Goal: Check status: Check status

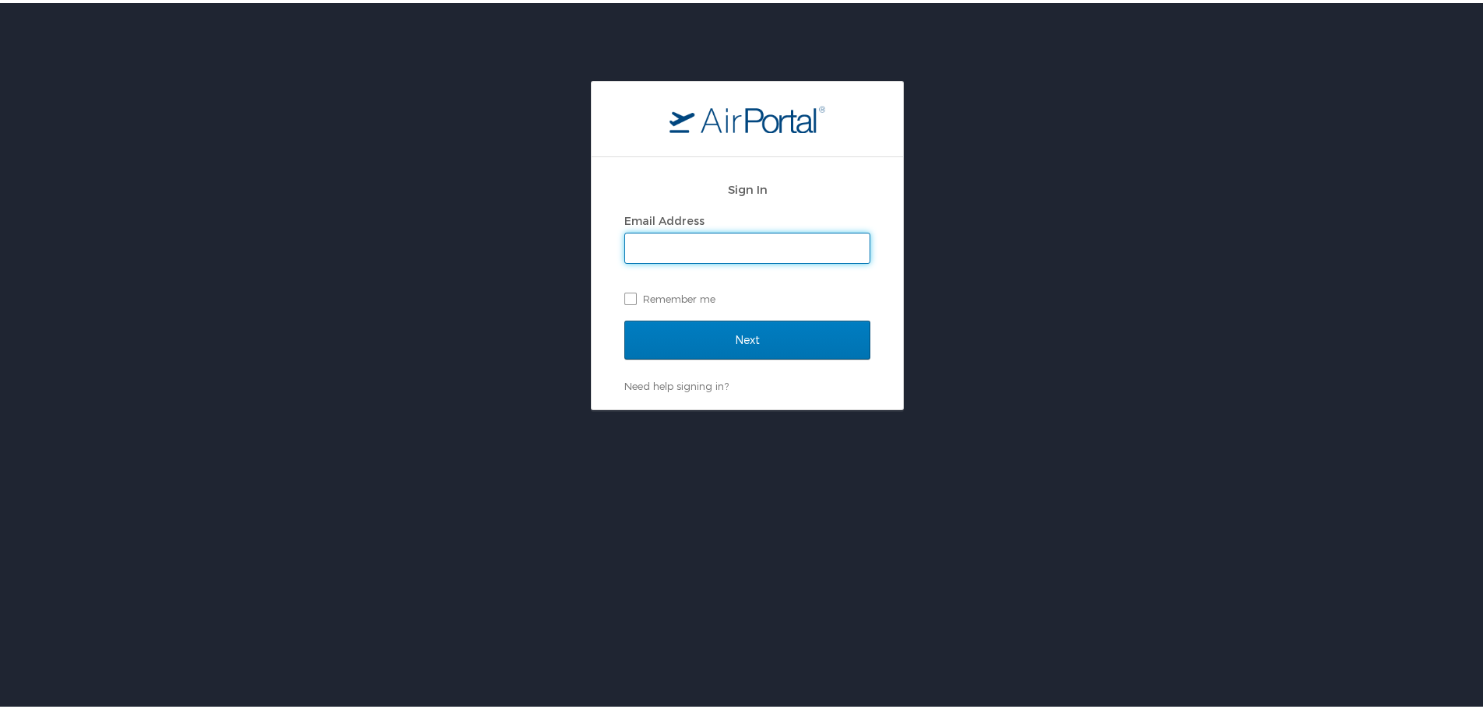
type input "[PERSON_NAME][EMAIL_ADDRESS][PERSON_NAME][DOMAIN_NAME]"
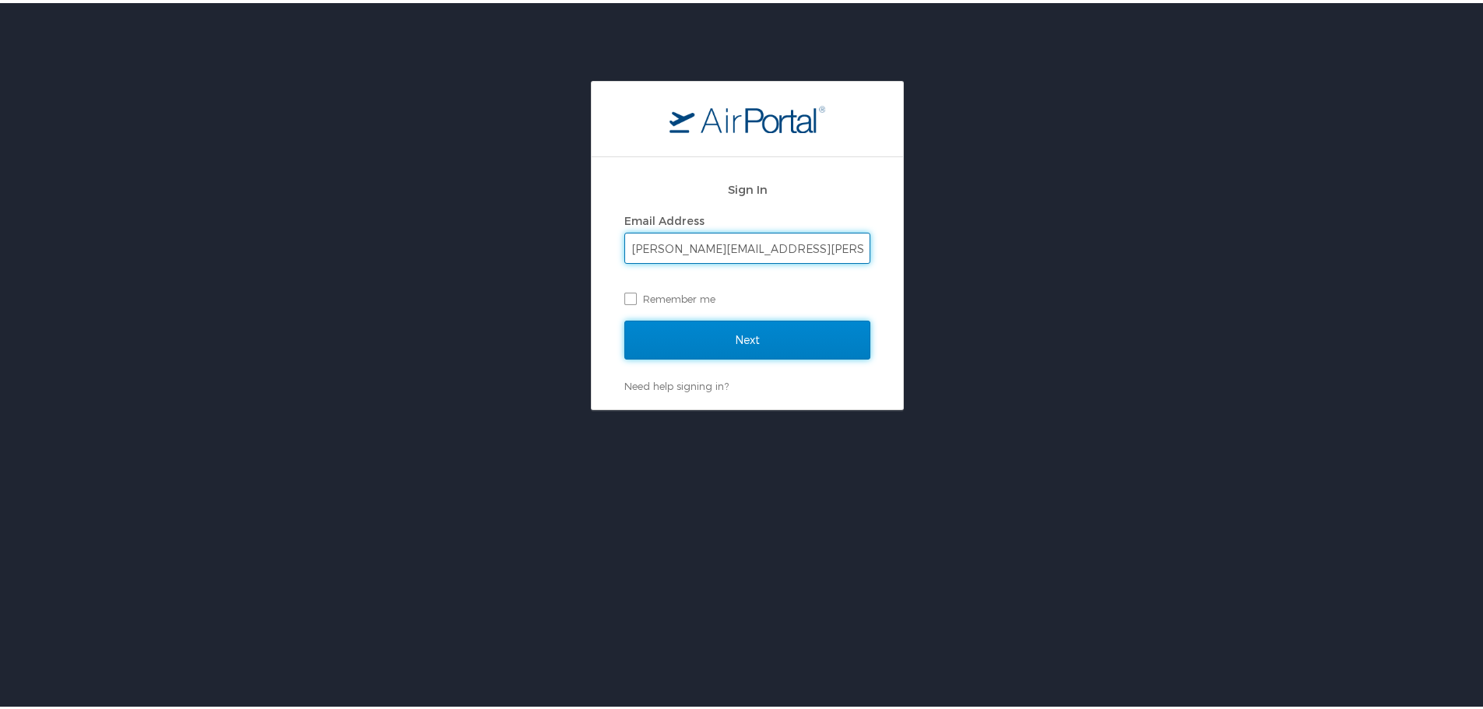
click at [743, 348] on input "Next" at bounding box center [747, 337] width 246 height 39
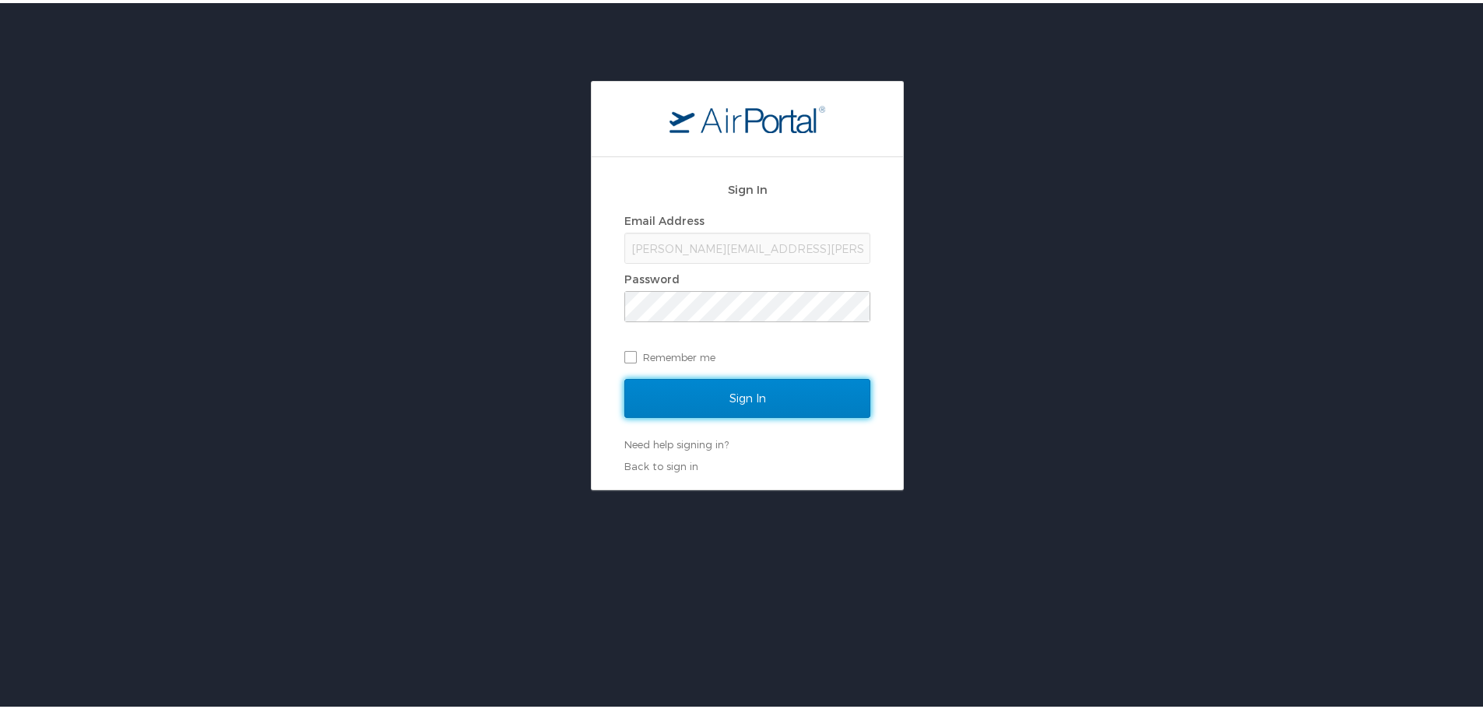
click at [771, 390] on input "Sign In" at bounding box center [747, 395] width 246 height 39
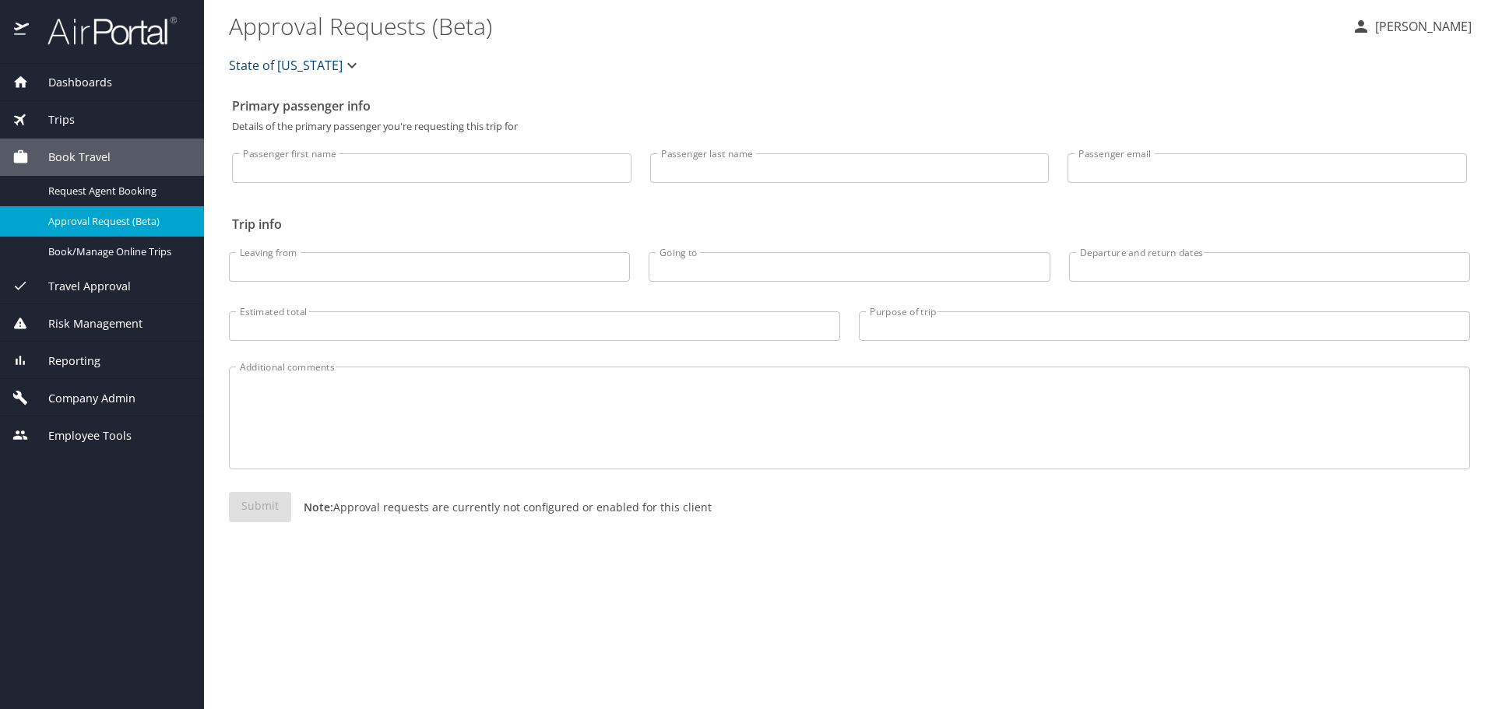
click at [73, 118] on span "Trips" at bounding box center [52, 119] width 46 height 17
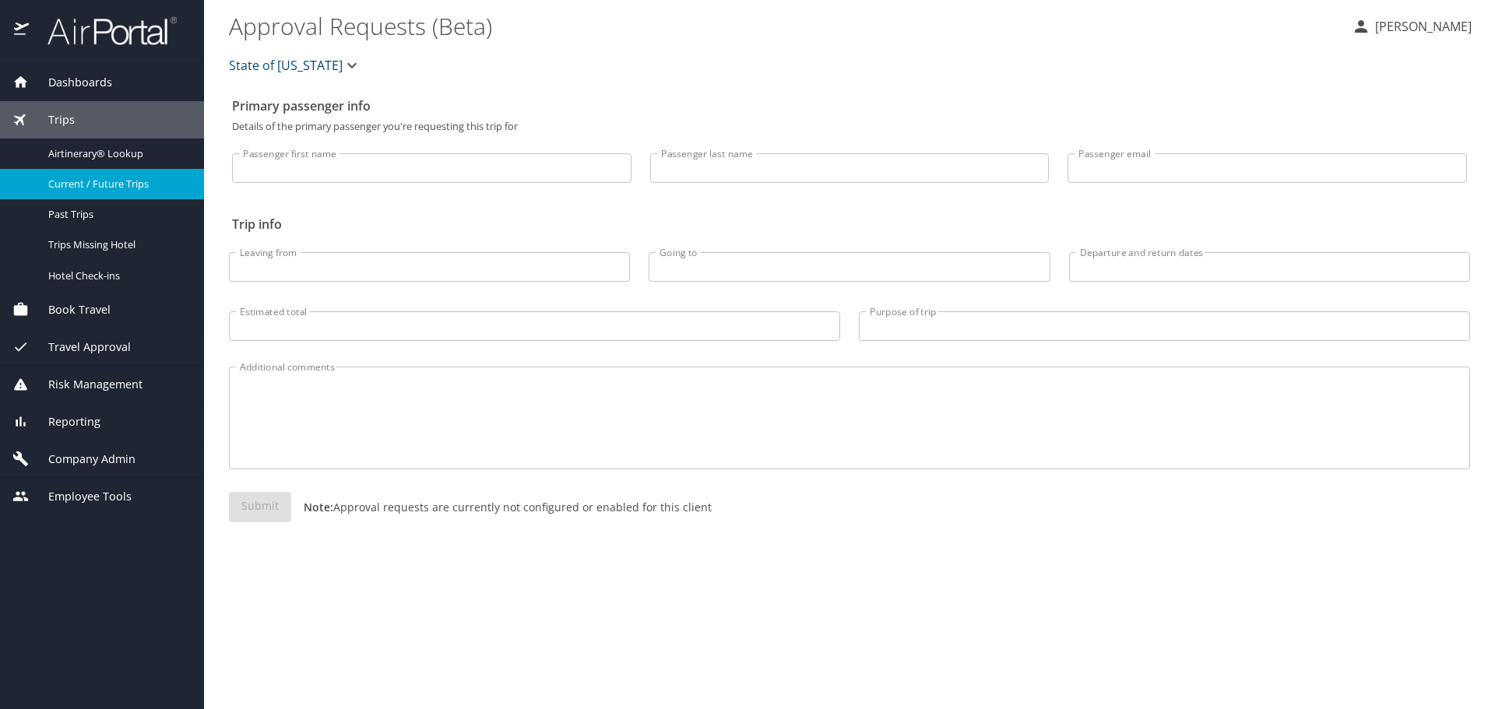
click at [95, 185] on span "Current / Future Trips" at bounding box center [116, 184] width 137 height 15
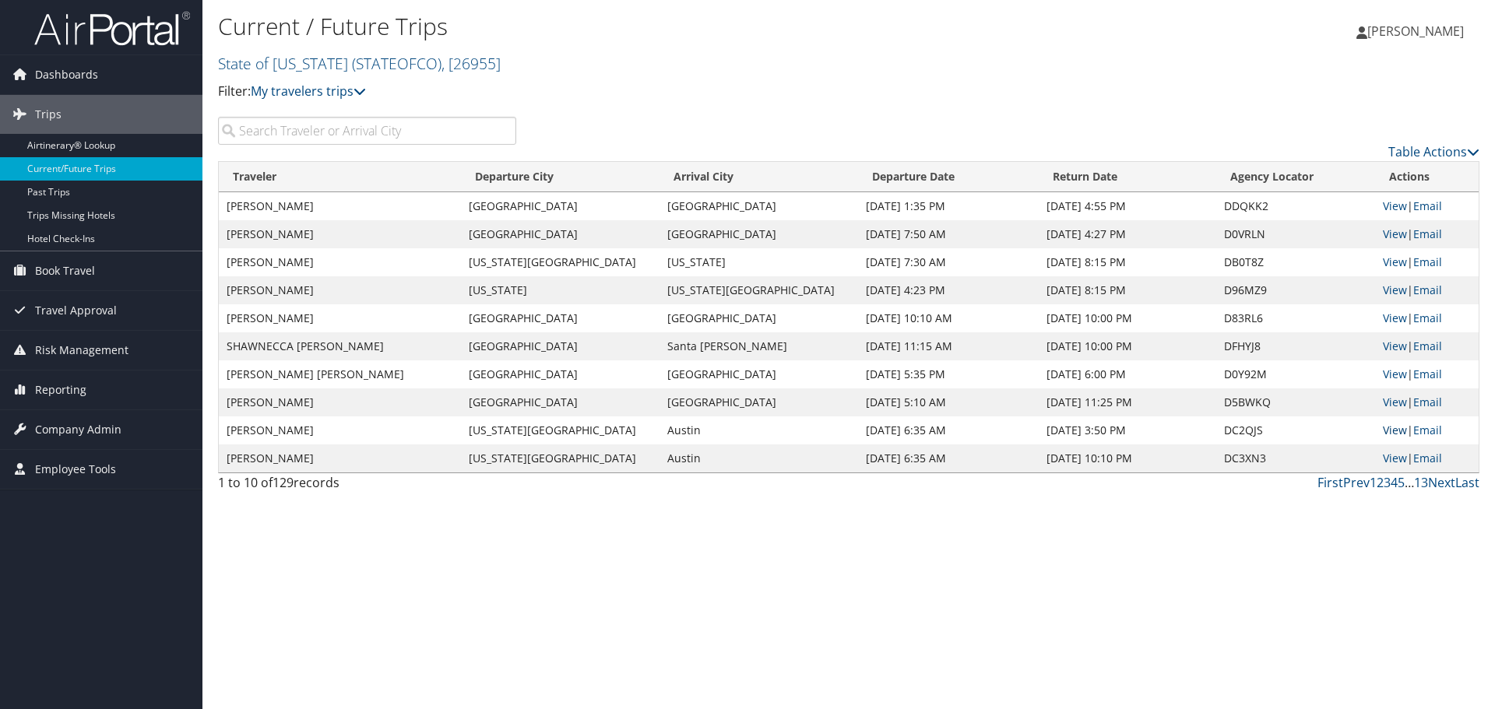
click at [1383, 431] on link "View" at bounding box center [1395, 430] width 24 height 15
click at [62, 392] on span "Reporting" at bounding box center [60, 390] width 51 height 39
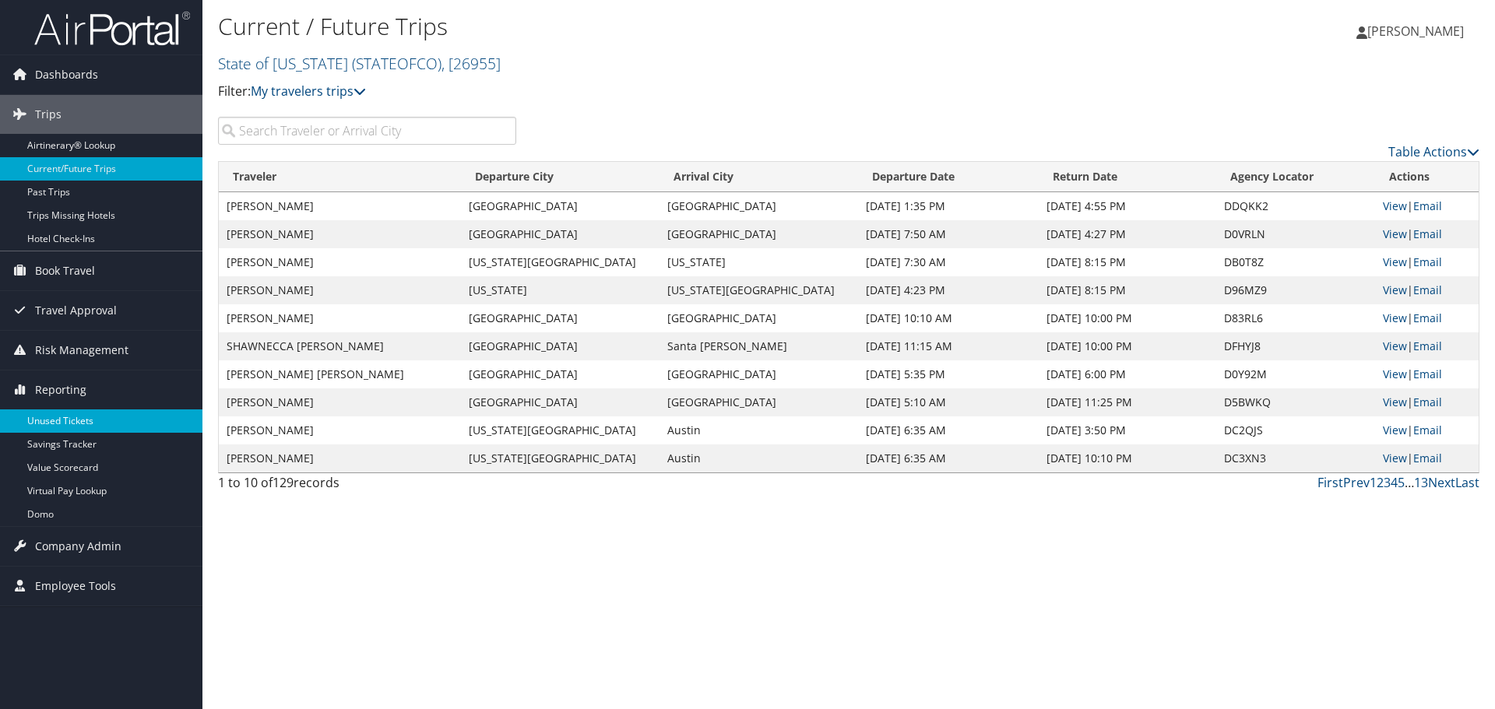
click at [69, 429] on link "Unused Tickets" at bounding box center [101, 420] width 202 height 23
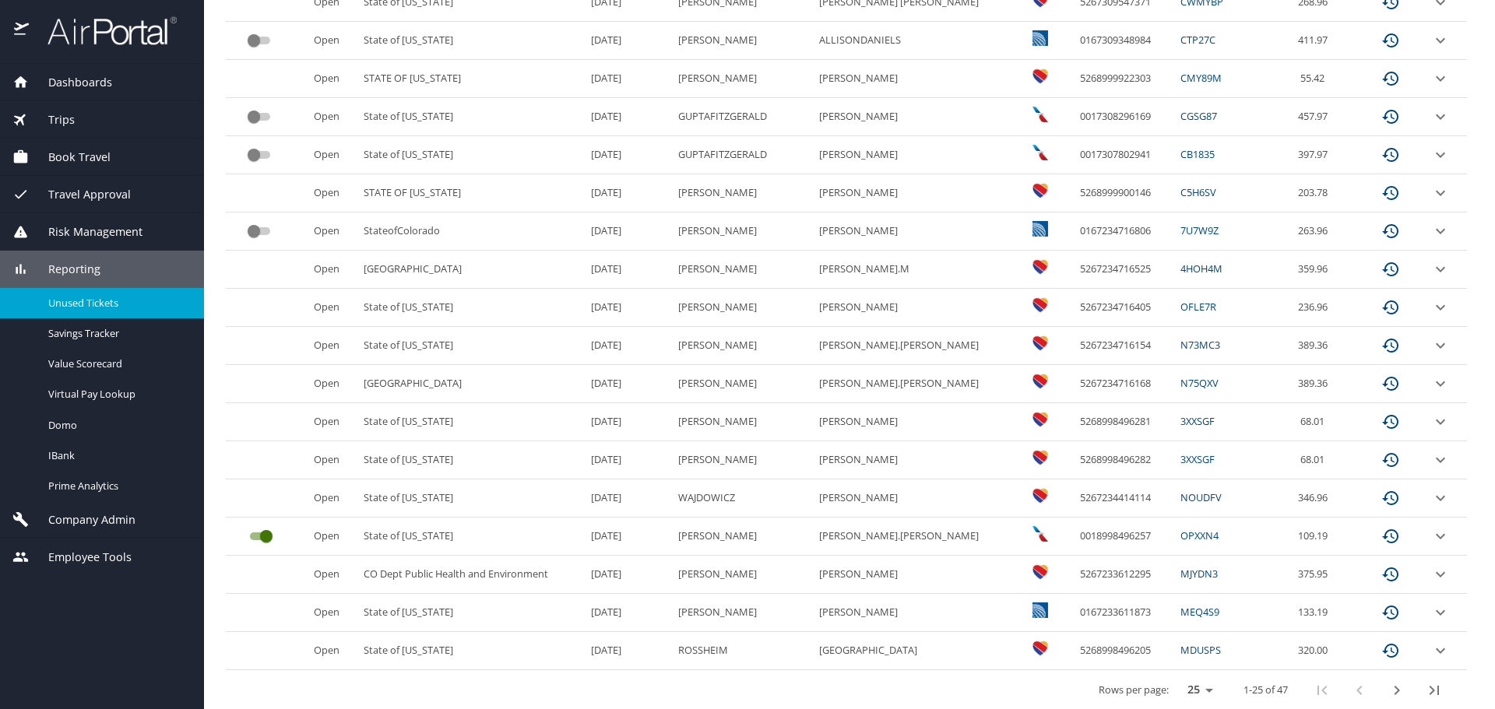
scroll to position [653, 0]
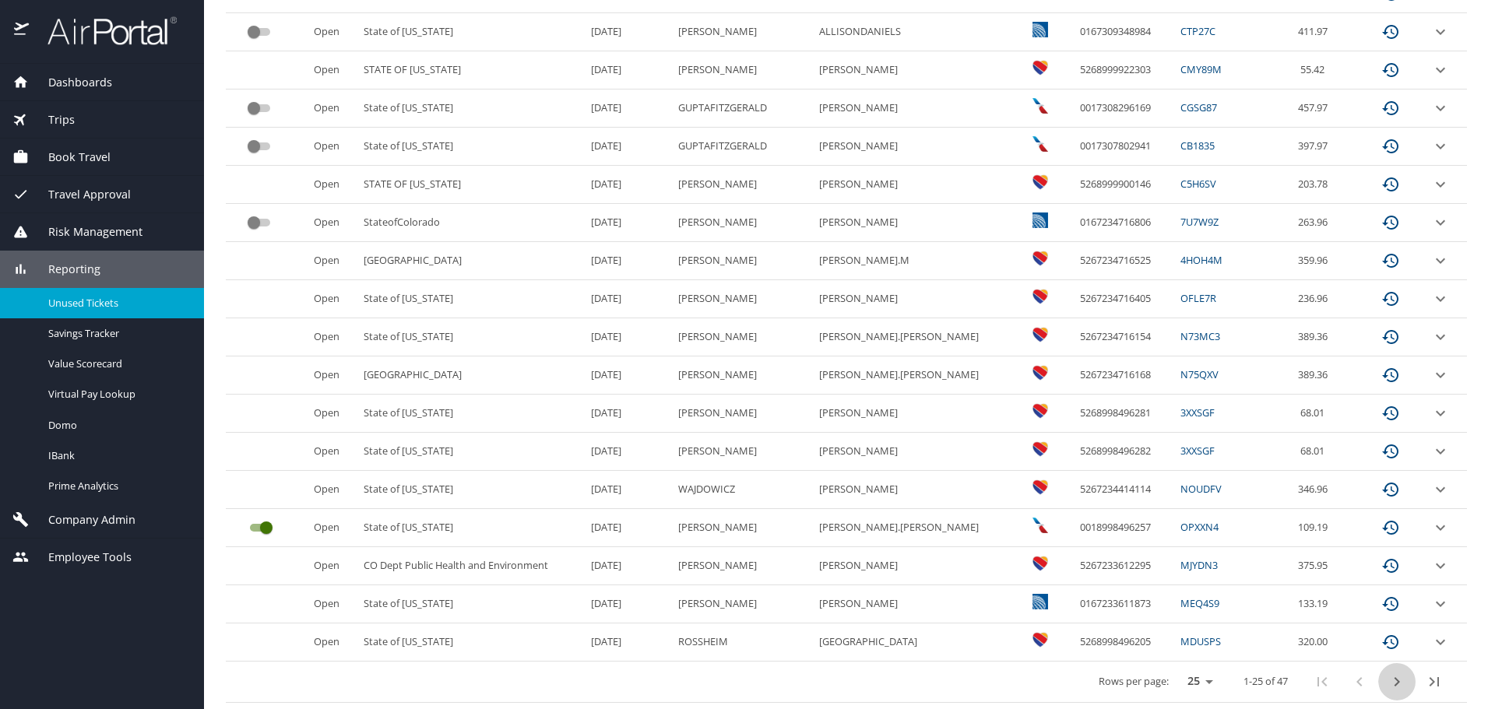
click at [1388, 682] on icon "next page" at bounding box center [1396, 682] width 19 height 19
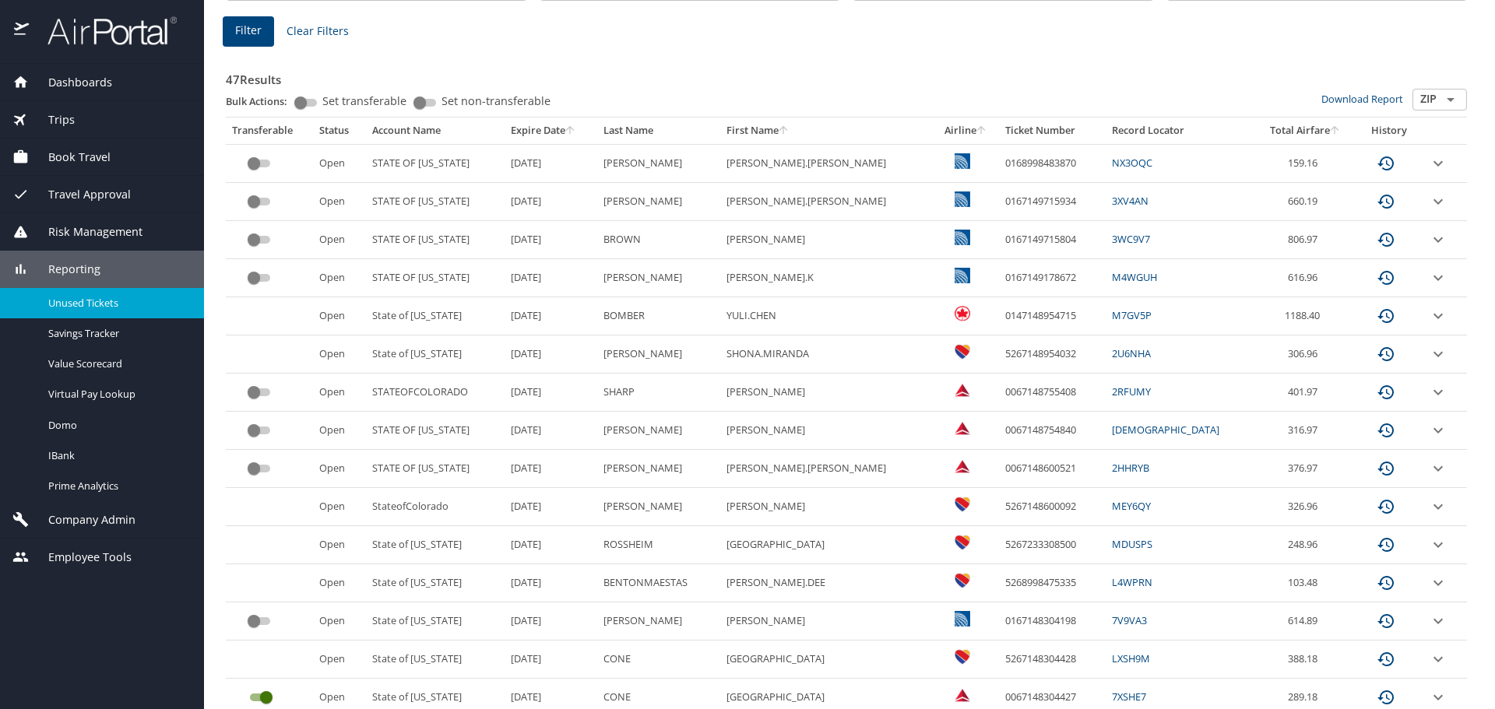
scroll to position [0, 0]
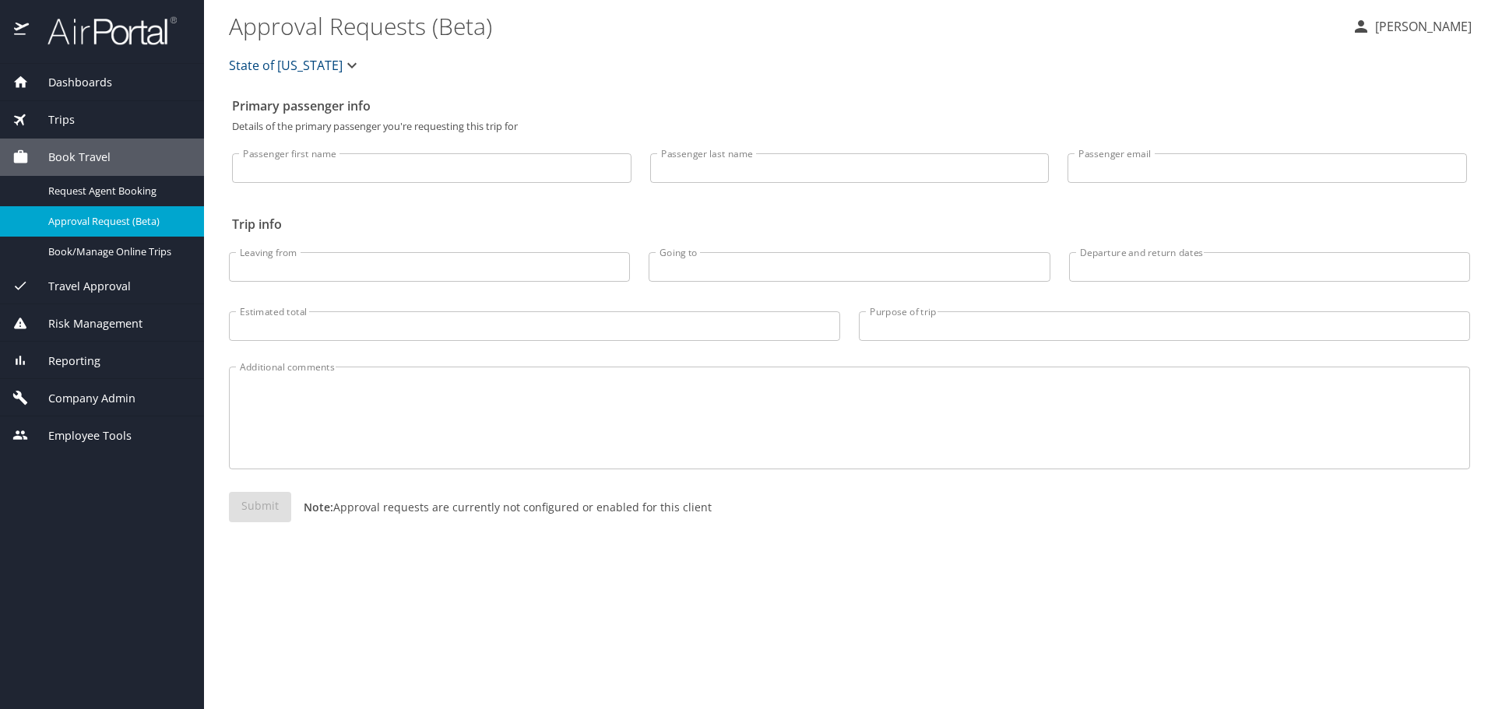
click at [90, 107] on div "Trips" at bounding box center [102, 119] width 204 height 37
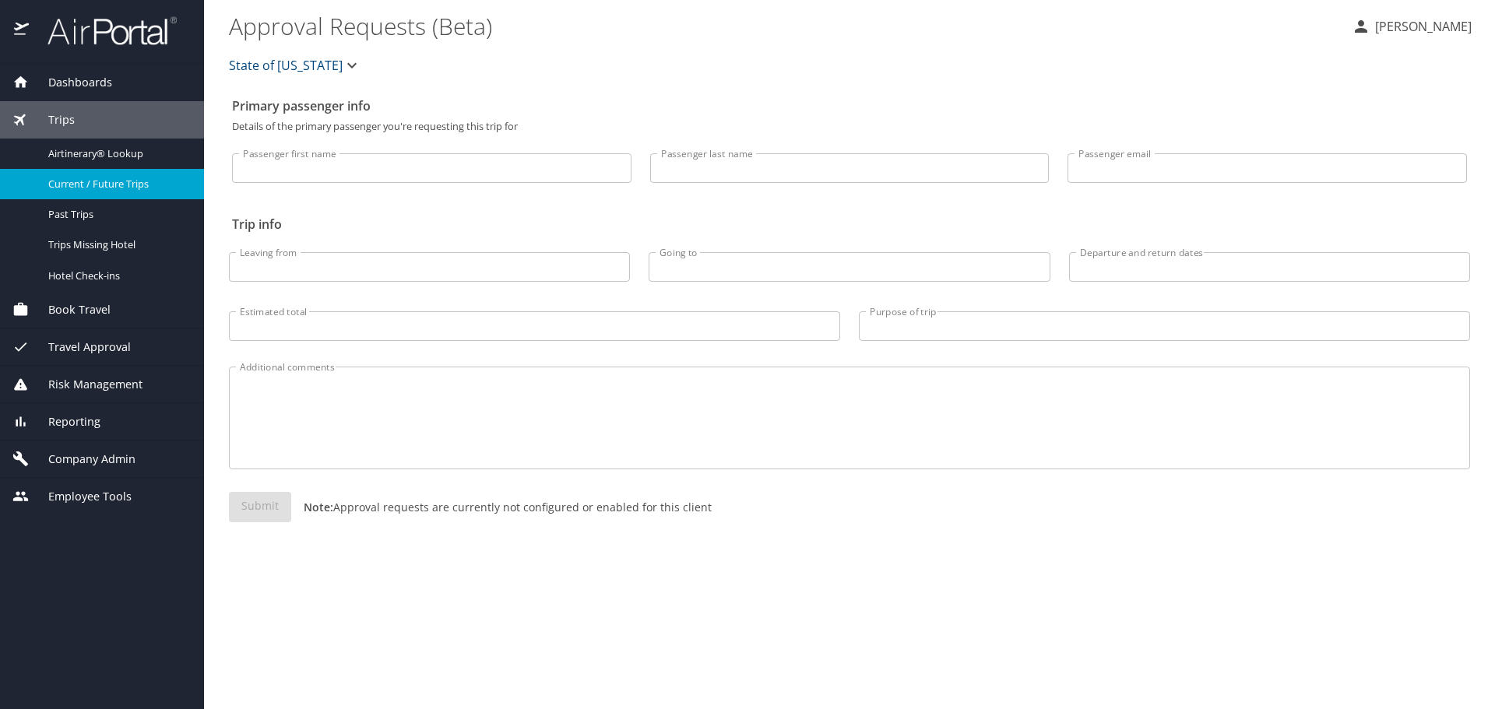
click at [101, 184] on span "Current / Future Trips" at bounding box center [116, 184] width 137 height 15
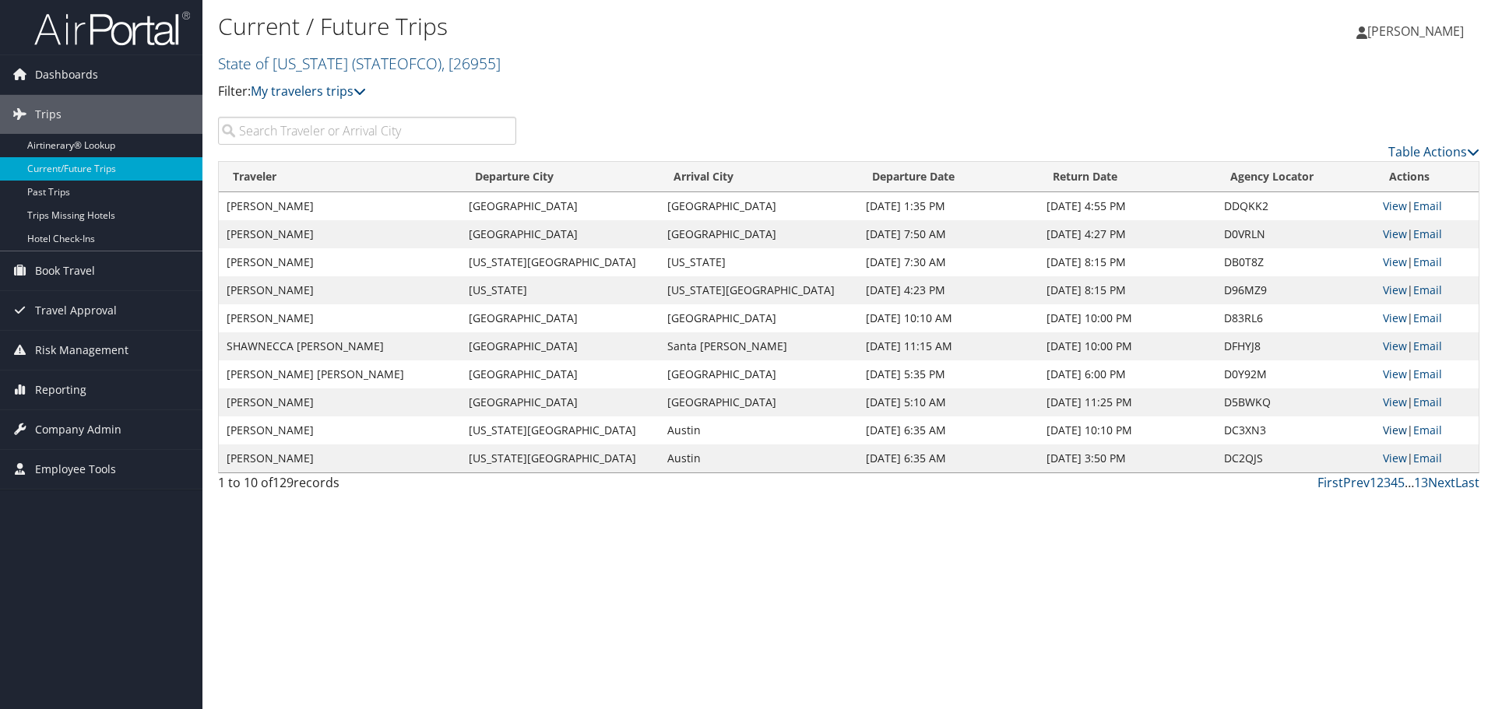
click at [1389, 432] on link "View" at bounding box center [1395, 430] width 24 height 15
click at [1383, 459] on link "View" at bounding box center [1395, 458] width 24 height 15
